Goal: Task Accomplishment & Management: Manage account settings

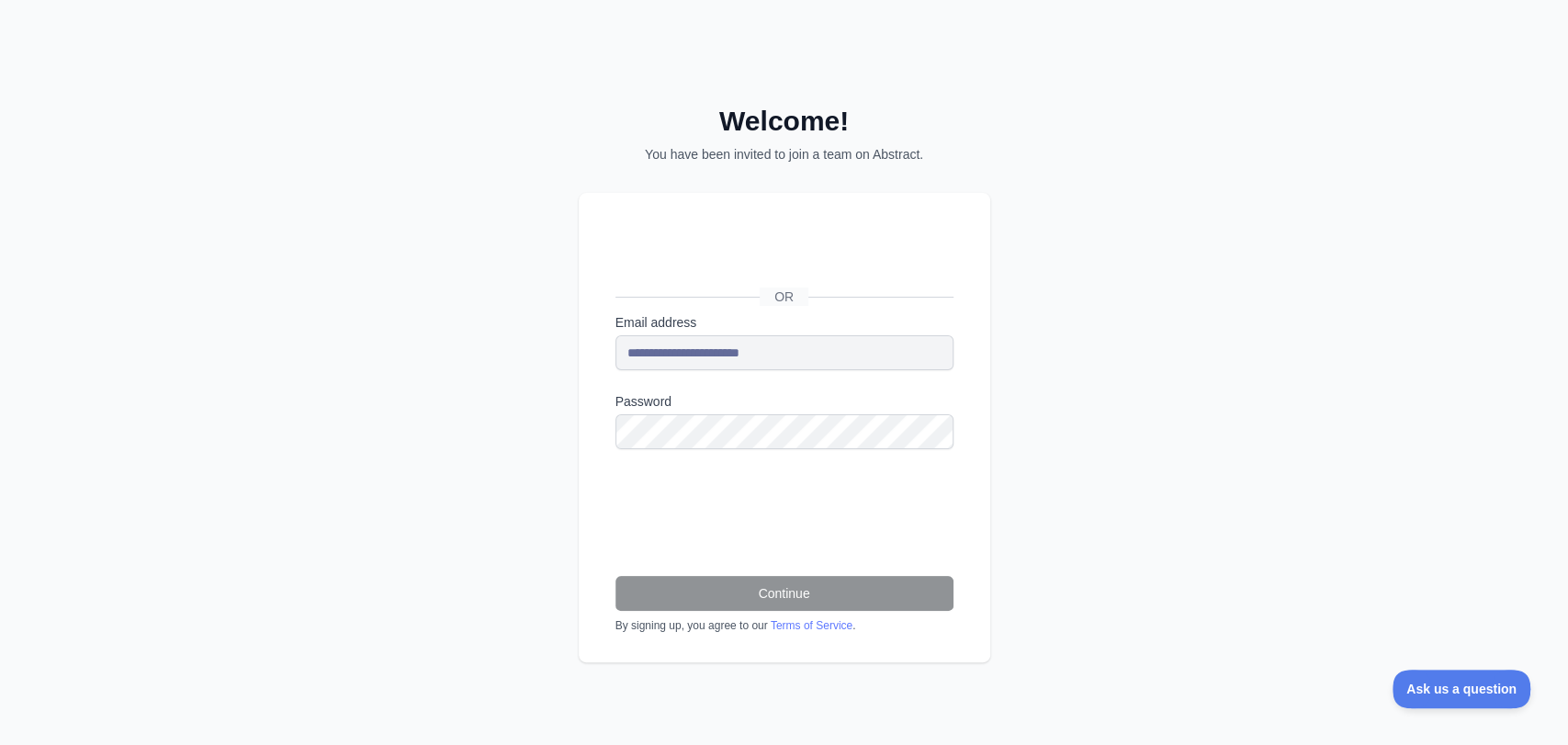
drag, startPoint x: 873, startPoint y: 395, endPoint x: 870, endPoint y: 366, distance: 29.2
click at [870, 371] on form "**********" at bounding box center [784, 473] width 338 height 320
click at [681, 456] on form "**********" at bounding box center [784, 473] width 338 height 320
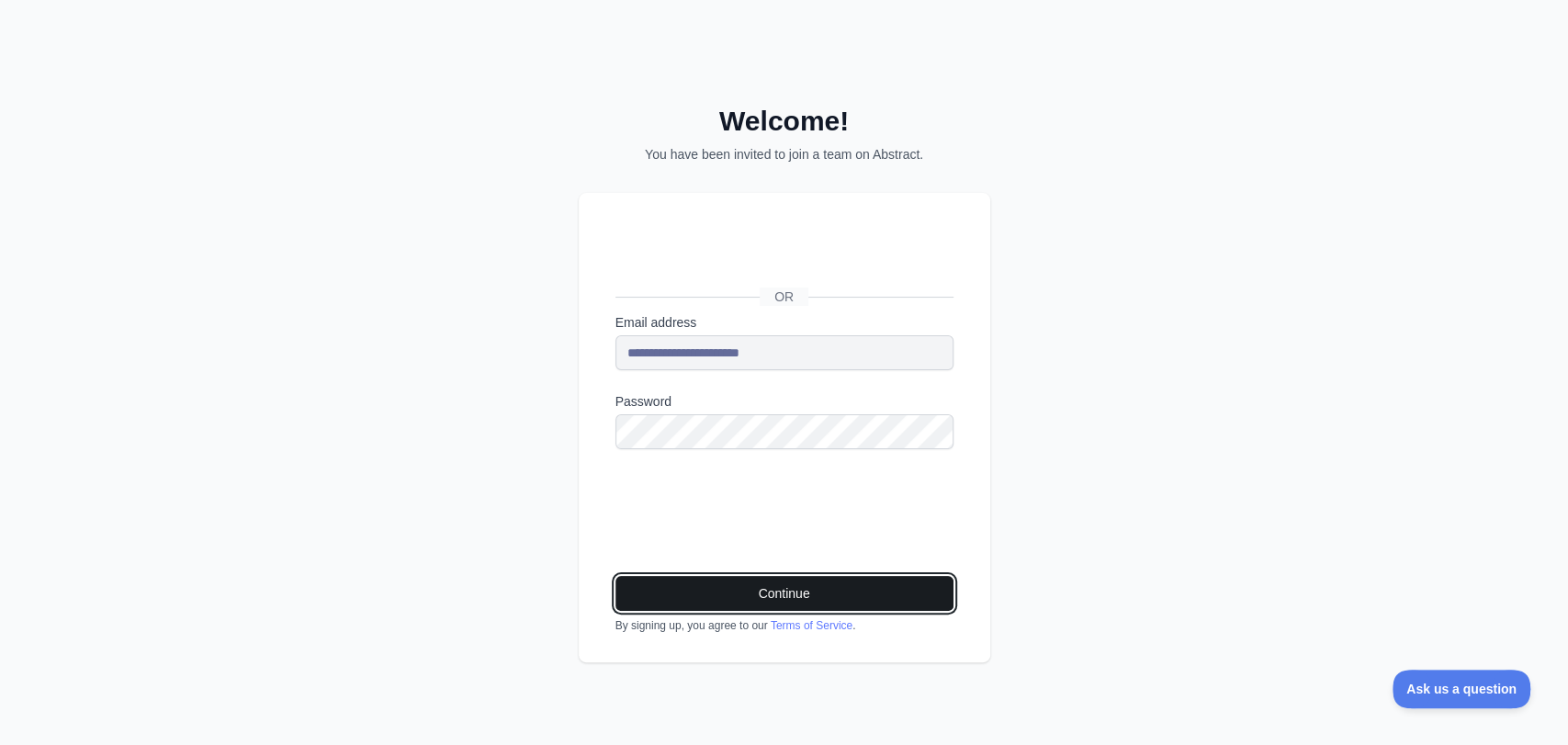
click at [845, 598] on button "Continue" at bounding box center [784, 593] width 338 height 35
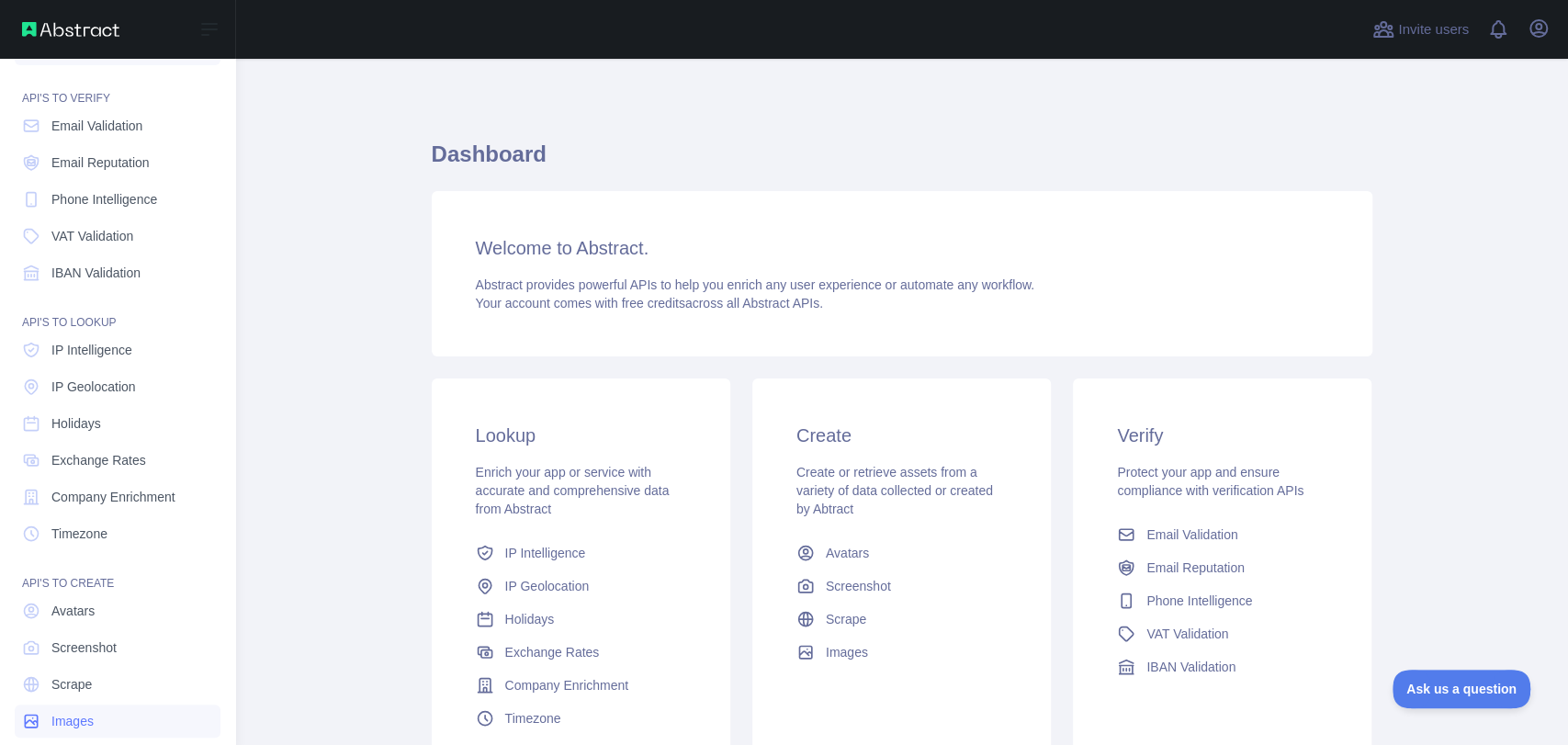
scroll to position [64, 0]
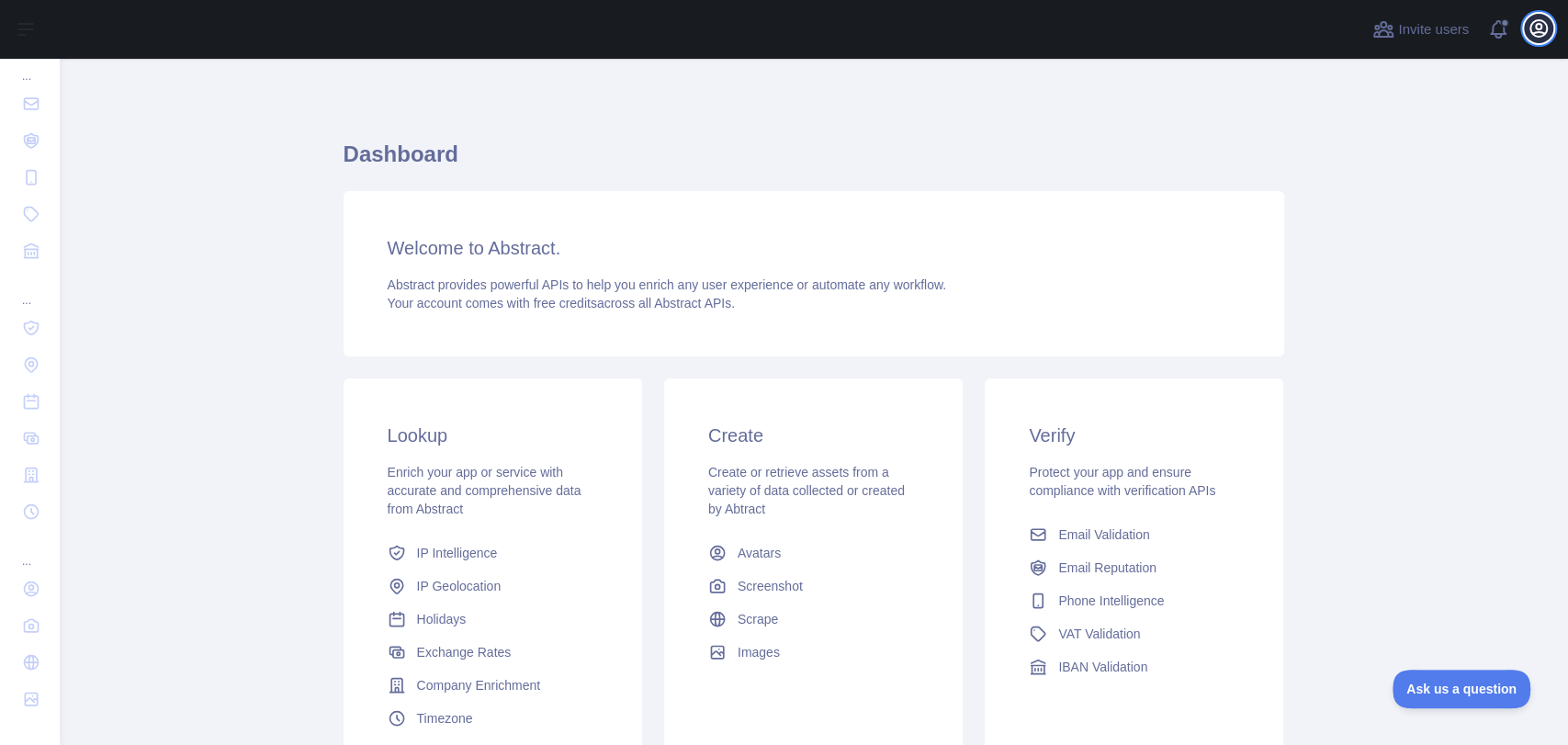
click at [1542, 26] on icon "button" at bounding box center [1538, 28] width 16 height 16
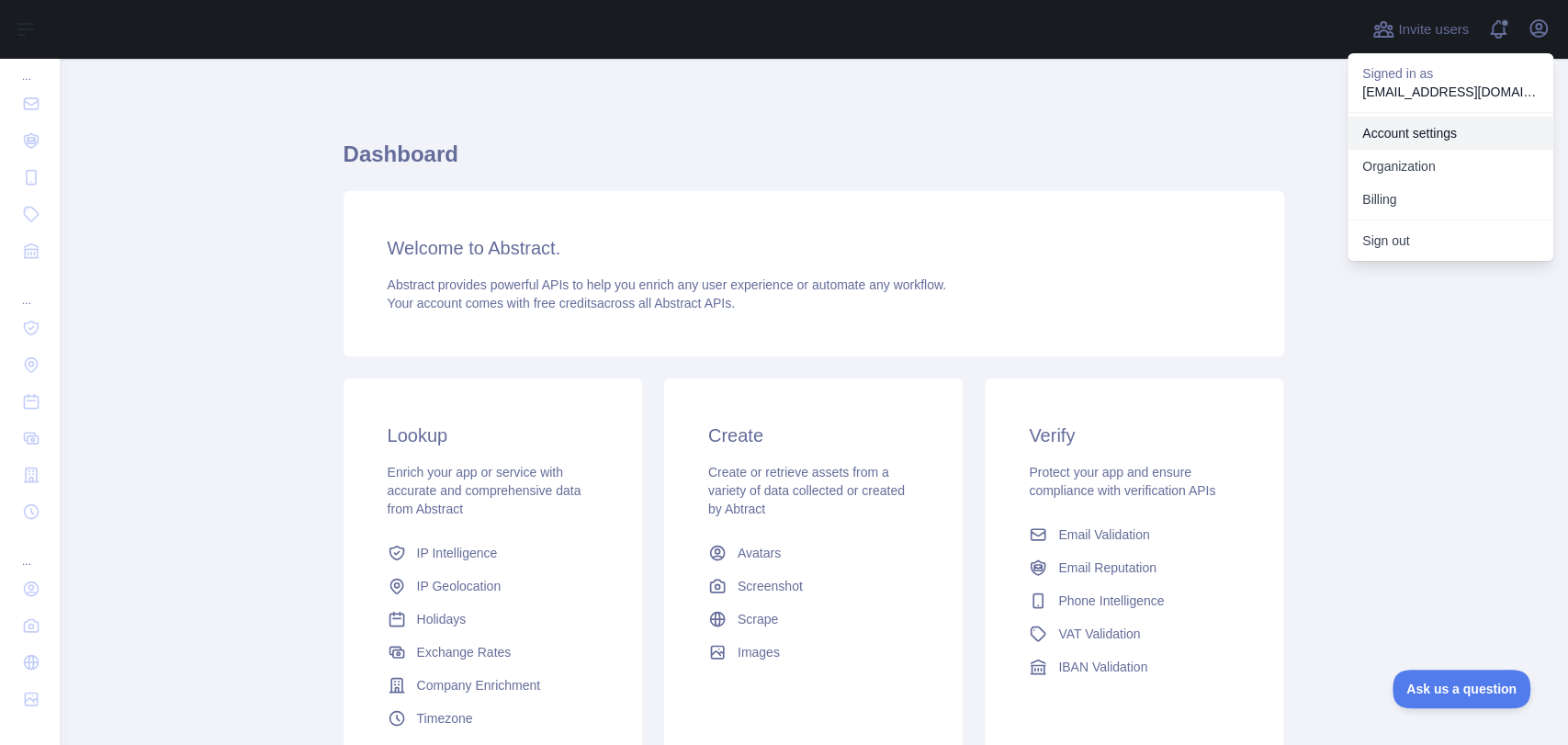
click at [1450, 125] on link "Account settings" at bounding box center [1450, 133] width 206 height 33
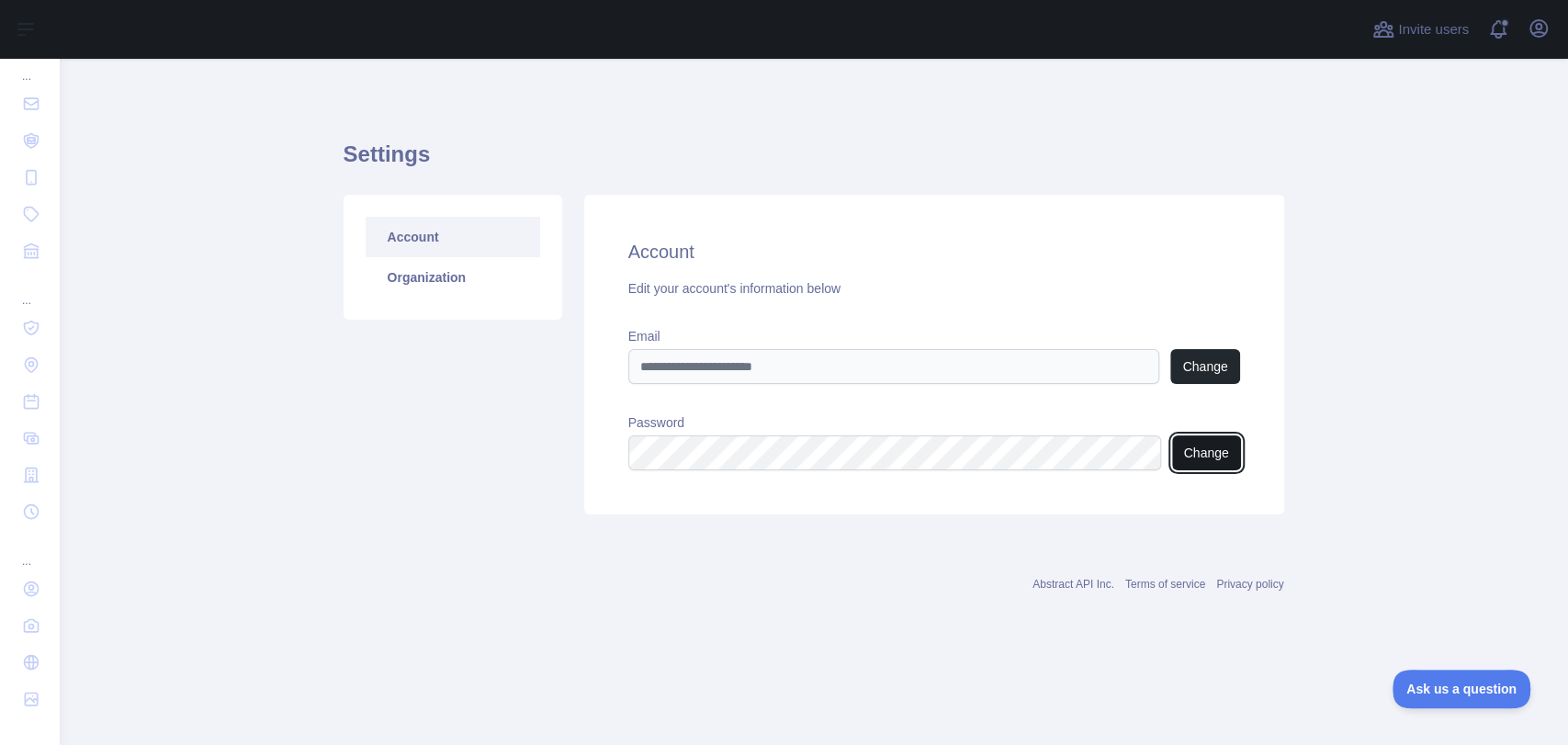
click at [1214, 449] on button "Change" at bounding box center [1207, 453] width 69 height 35
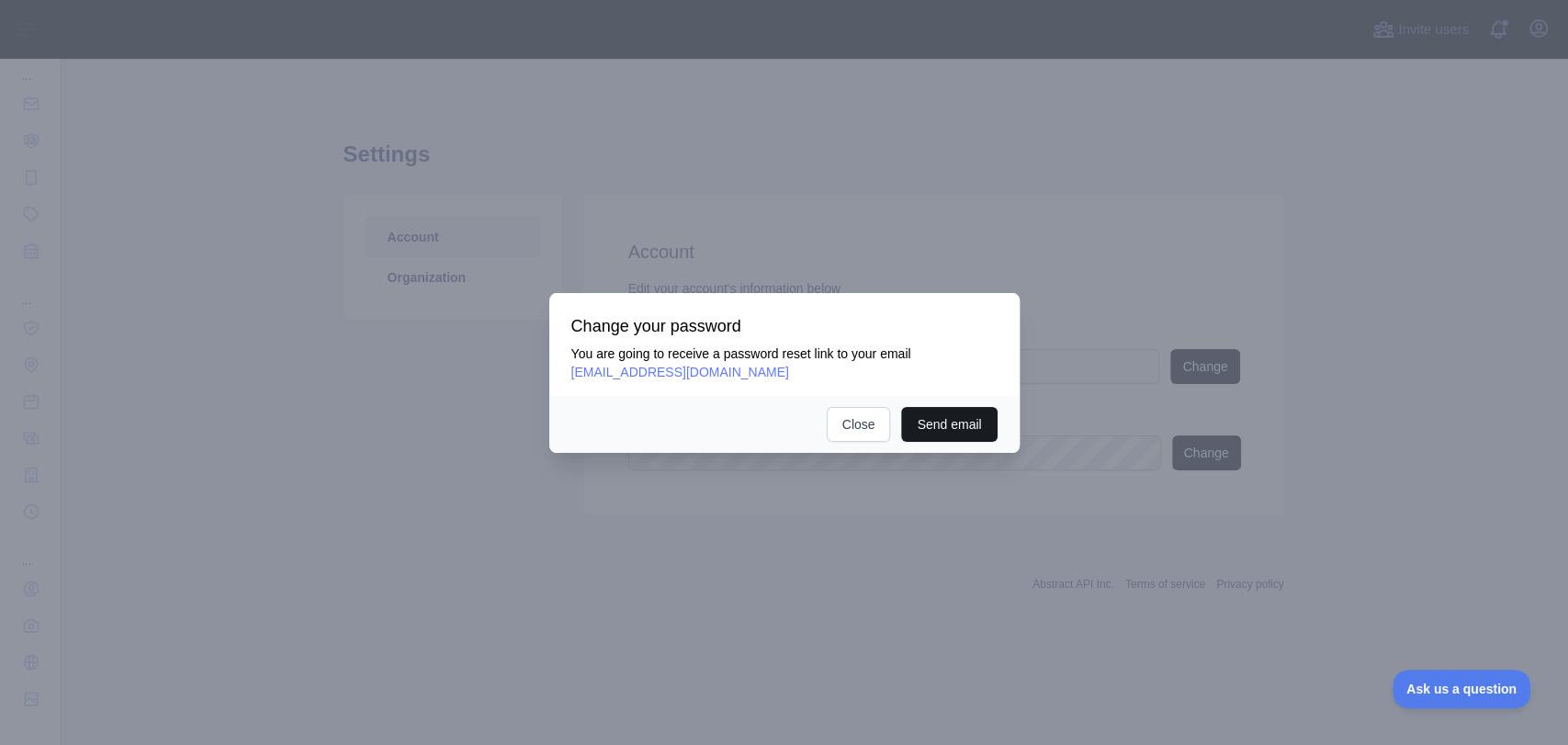
click at [933, 422] on button "Send email" at bounding box center [949, 424] width 96 height 35
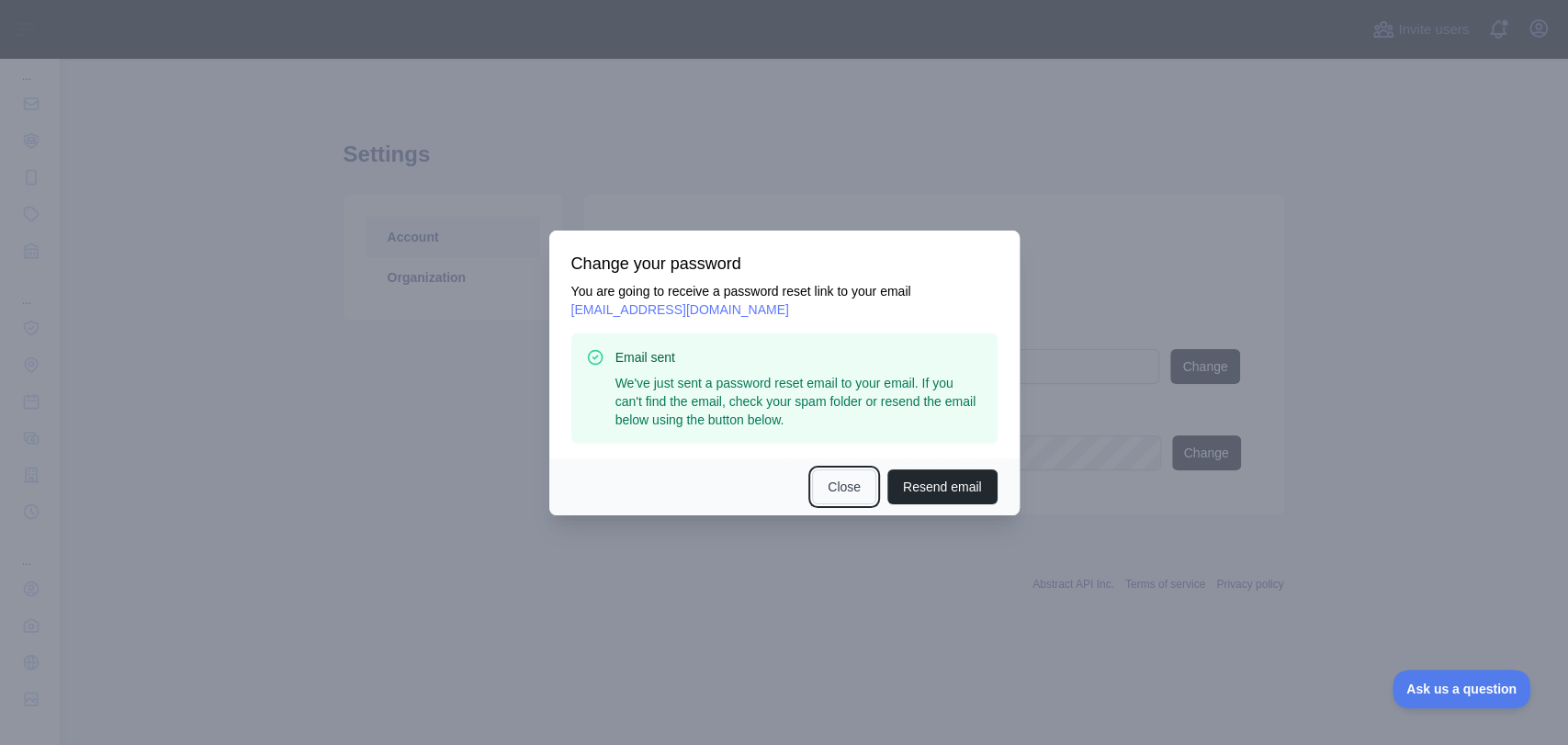
click at [844, 487] on button "Close" at bounding box center [844, 487] width 65 height 35
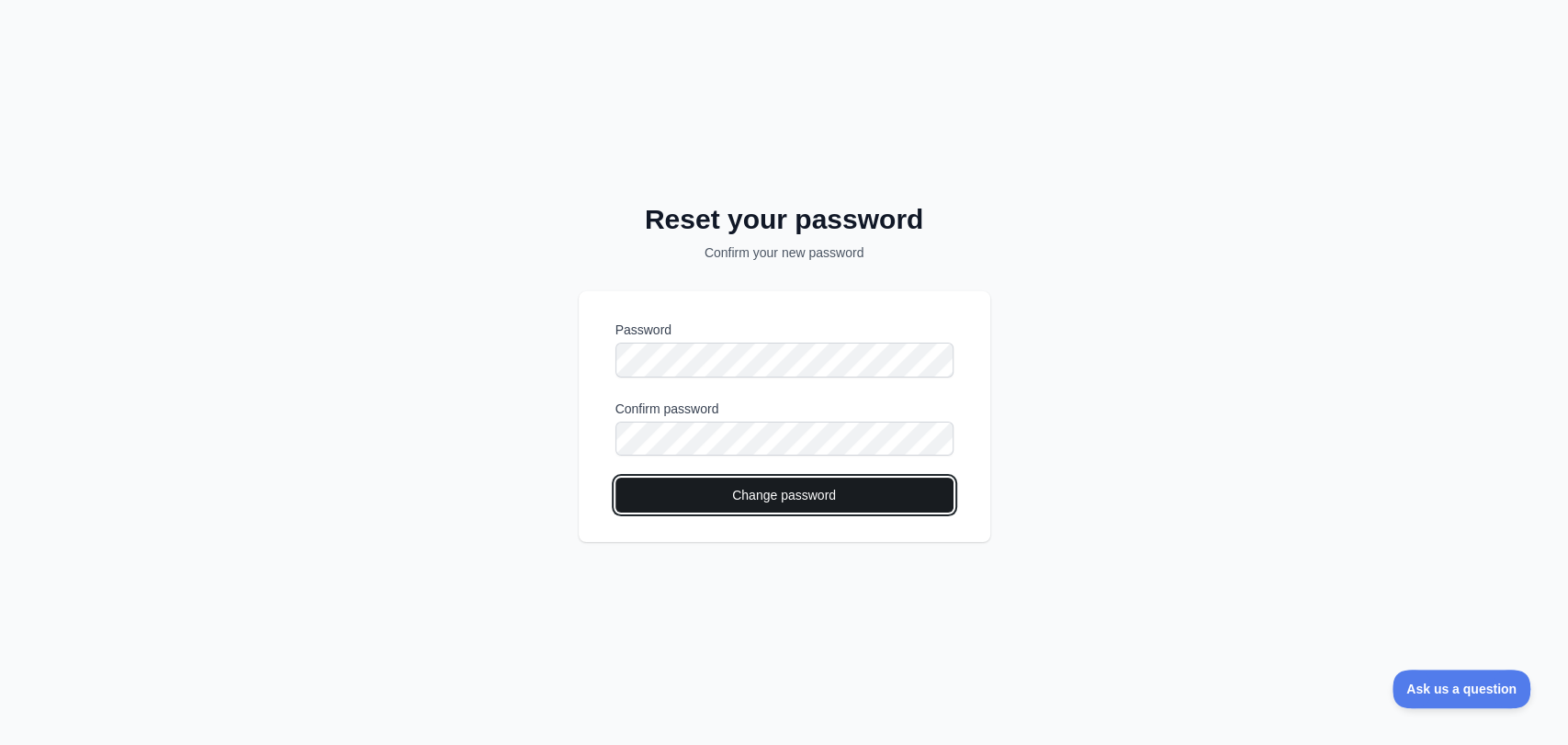
click at [772, 495] on button "Change password" at bounding box center [784, 496] width 338 height 35
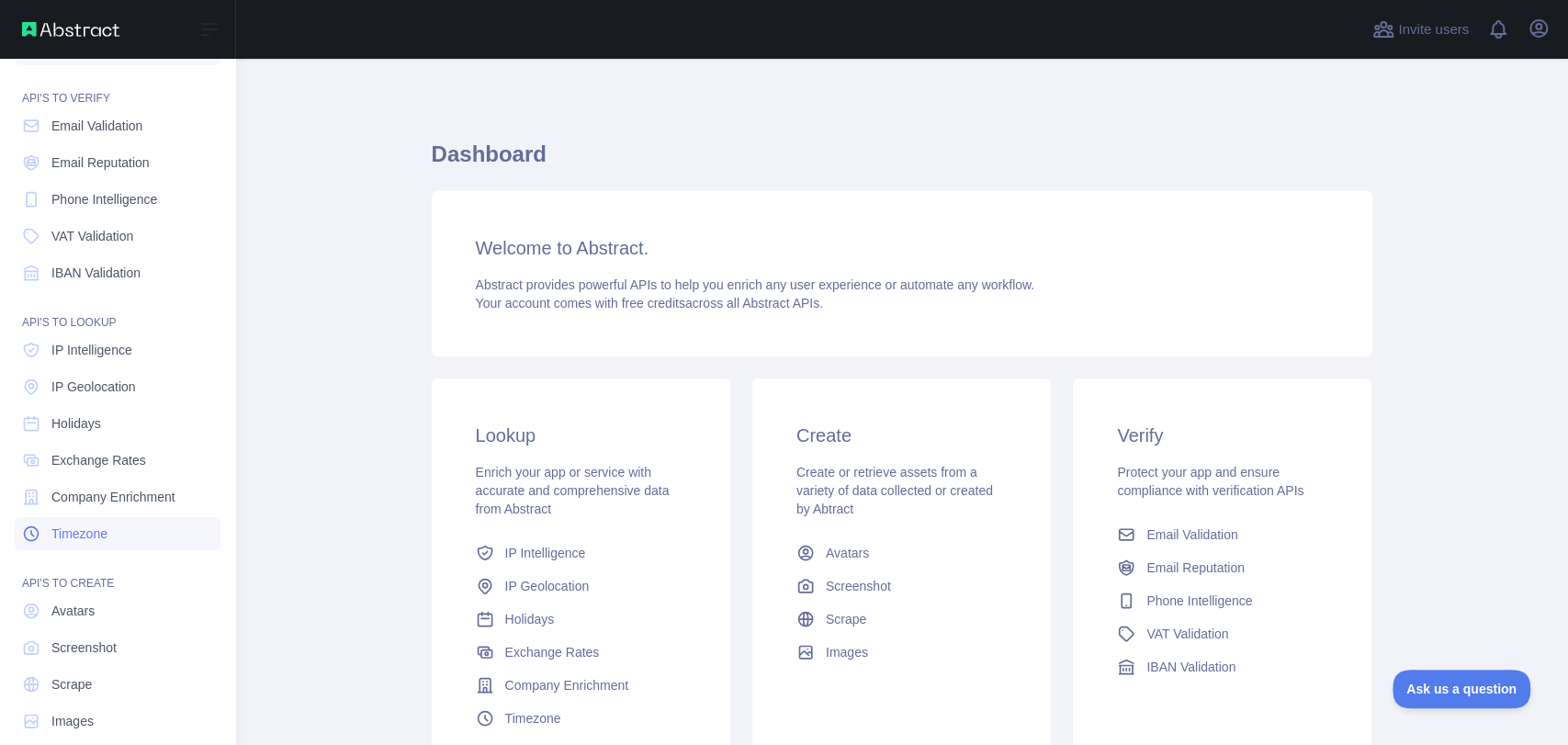
scroll to position [64, 0]
